Goal: Task Accomplishment & Management: Use online tool/utility

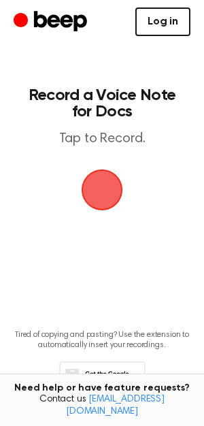
click at [156, 27] on link "Log in" at bounding box center [162, 21] width 55 height 29
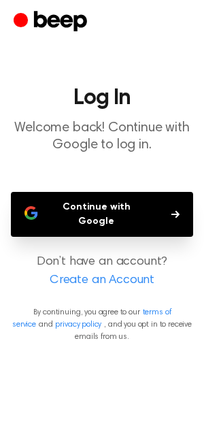
click at [108, 212] on button "Continue with Google" at bounding box center [102, 214] width 182 height 45
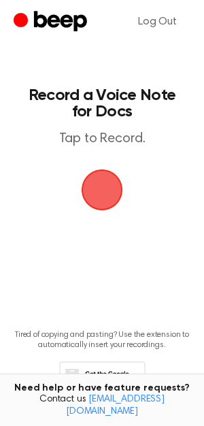
click at [112, 184] on span "button" at bounding box center [102, 190] width 44 height 44
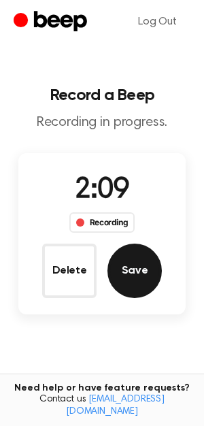
click at [133, 265] on button "Save" at bounding box center [134, 270] width 54 height 54
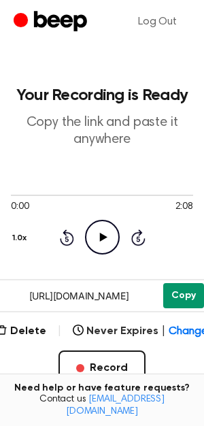
click at [177, 299] on button "Copy" at bounding box center [183, 295] width 41 height 25
